Goal: Information Seeking & Learning: Learn about a topic

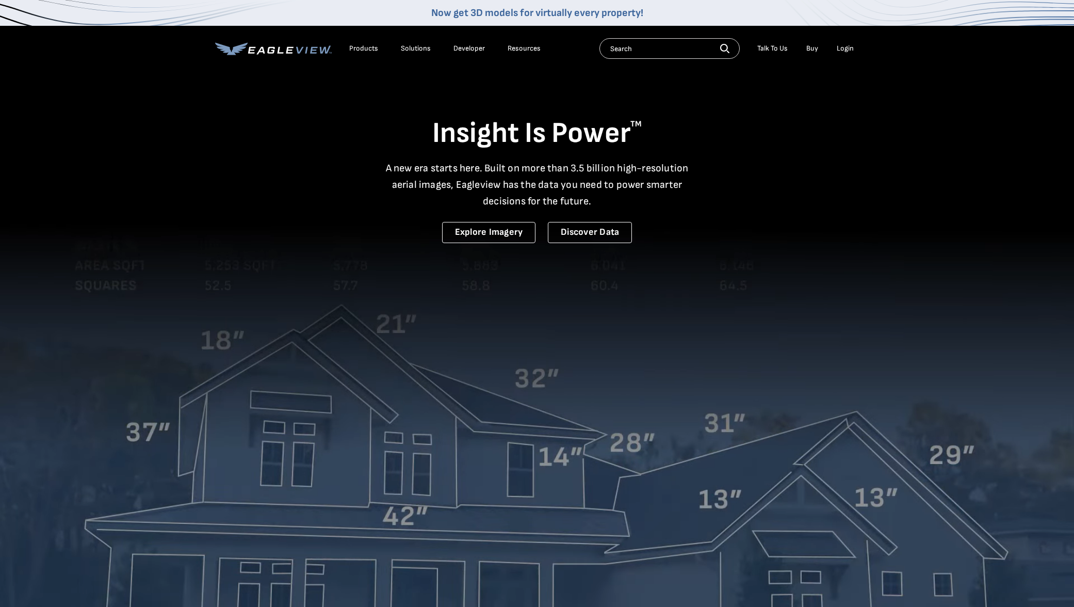
click at [659, 51] on input "text" at bounding box center [670, 48] width 140 height 21
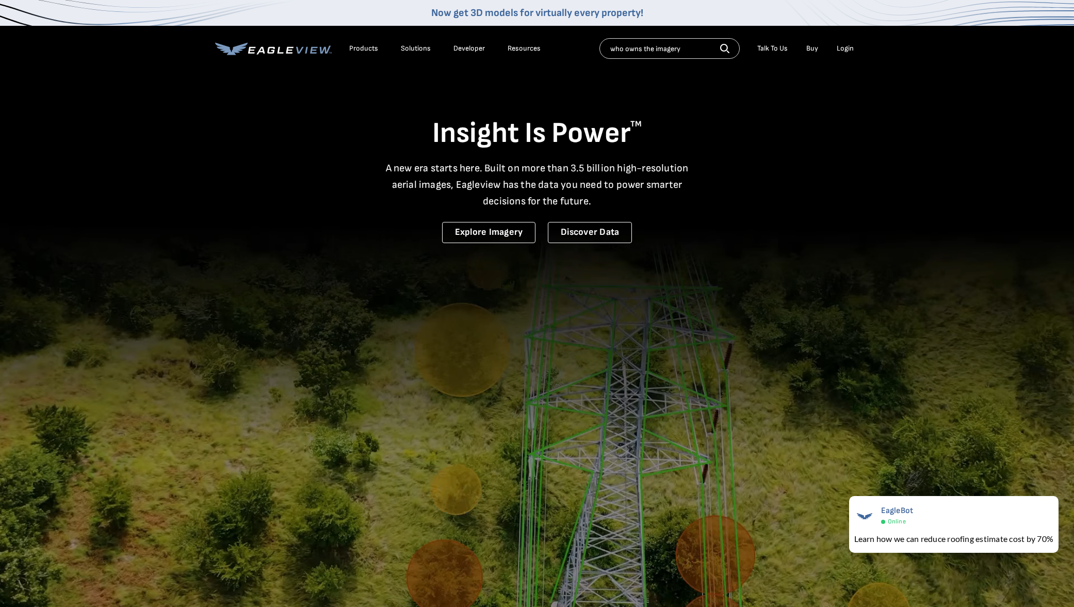
type input "who owns the imagery"
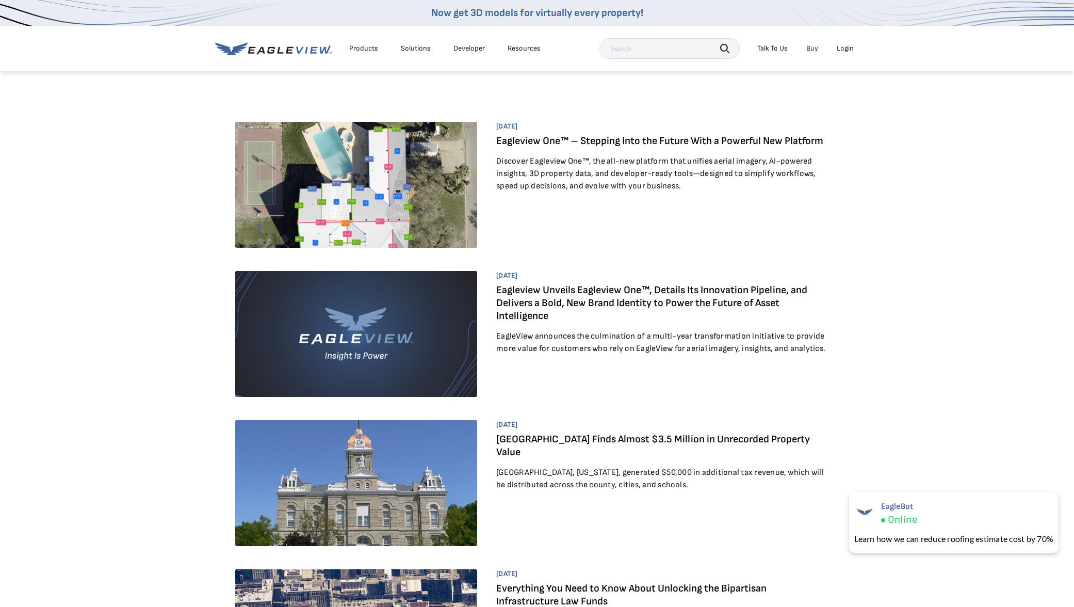
click at [360, 47] on div "Products" at bounding box center [363, 48] width 29 height 9
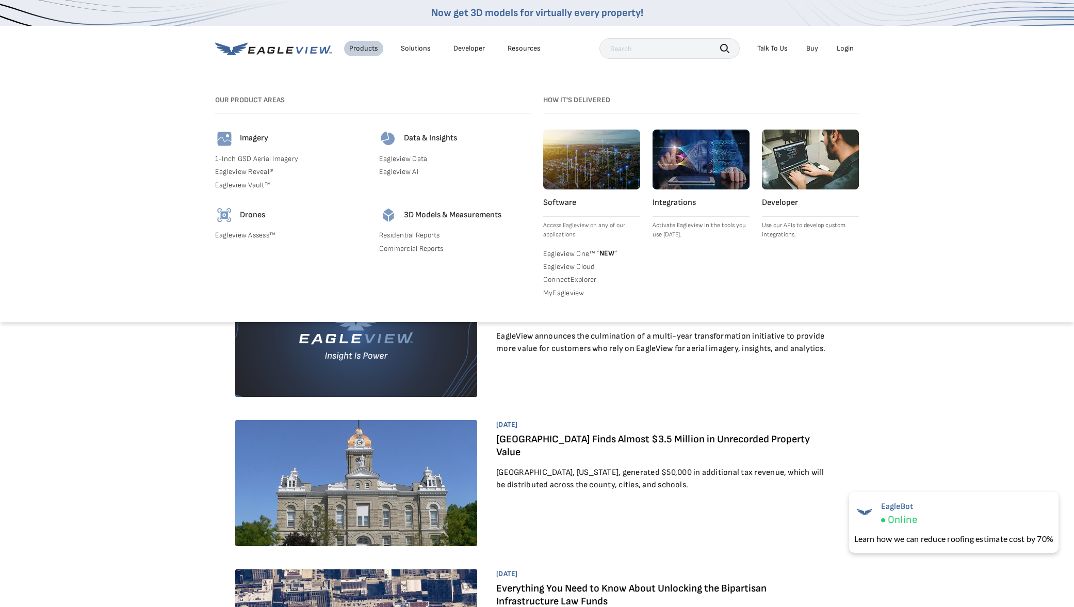
click at [422, 47] on div "Solutions" at bounding box center [416, 48] width 30 height 9
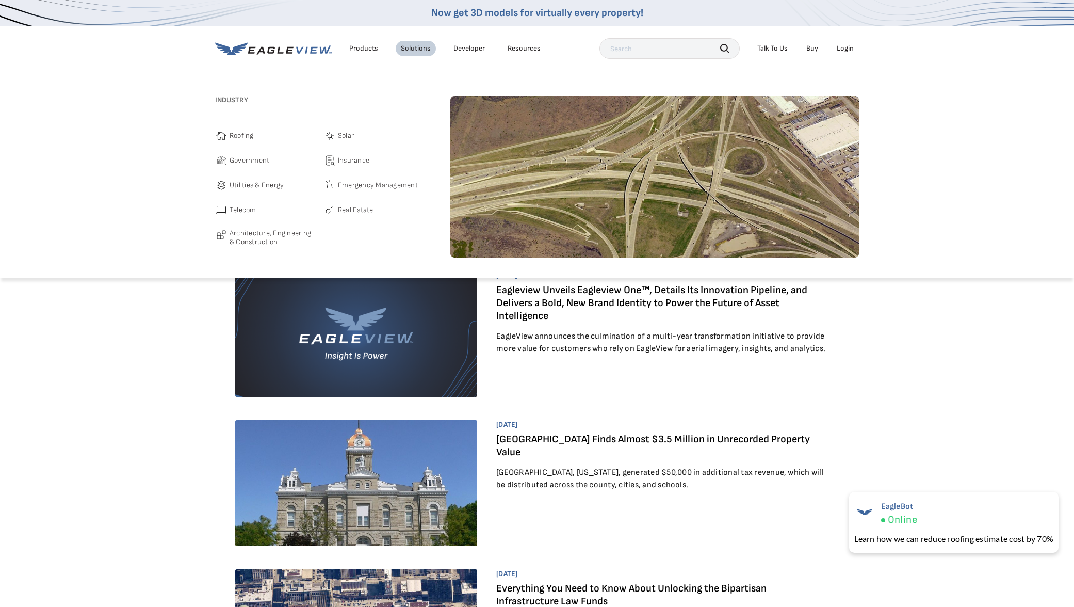
click at [251, 157] on span "Government" at bounding box center [250, 160] width 40 height 12
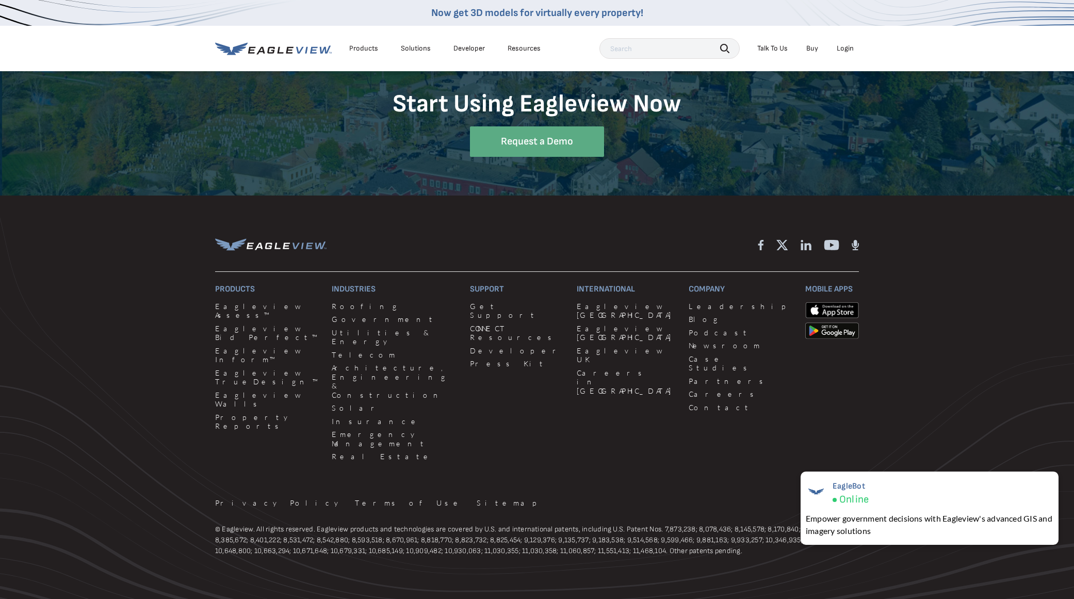
scroll to position [3002, 0]
